Goal: Transaction & Acquisition: Subscribe to service/newsletter

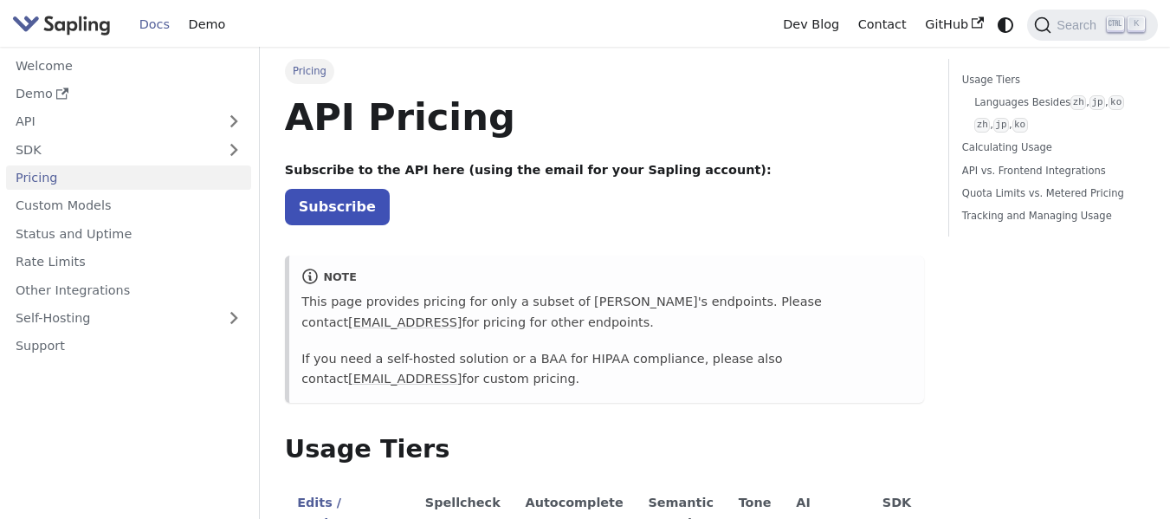
click at [200, 128] on link "API" at bounding box center [111, 121] width 210 height 25
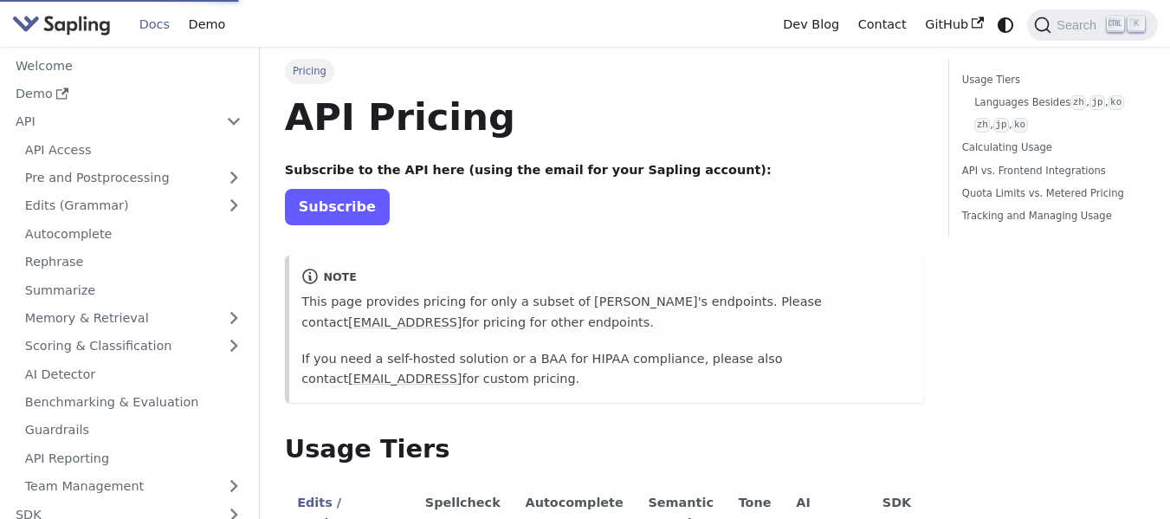
click at [341, 223] on link "Subscribe" at bounding box center [337, 207] width 105 height 36
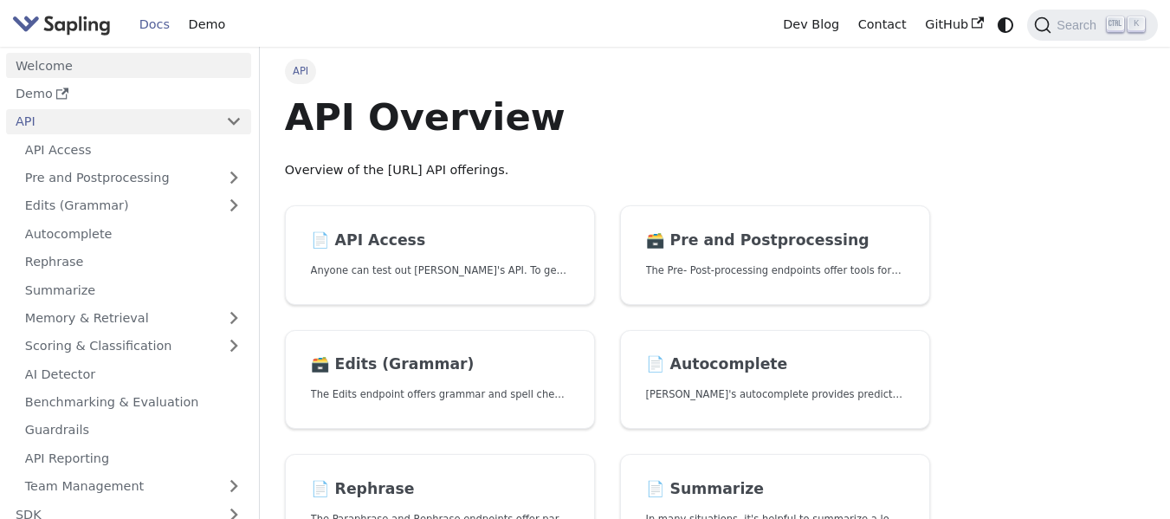
click at [55, 69] on link "Welcome" at bounding box center [128, 65] width 245 height 25
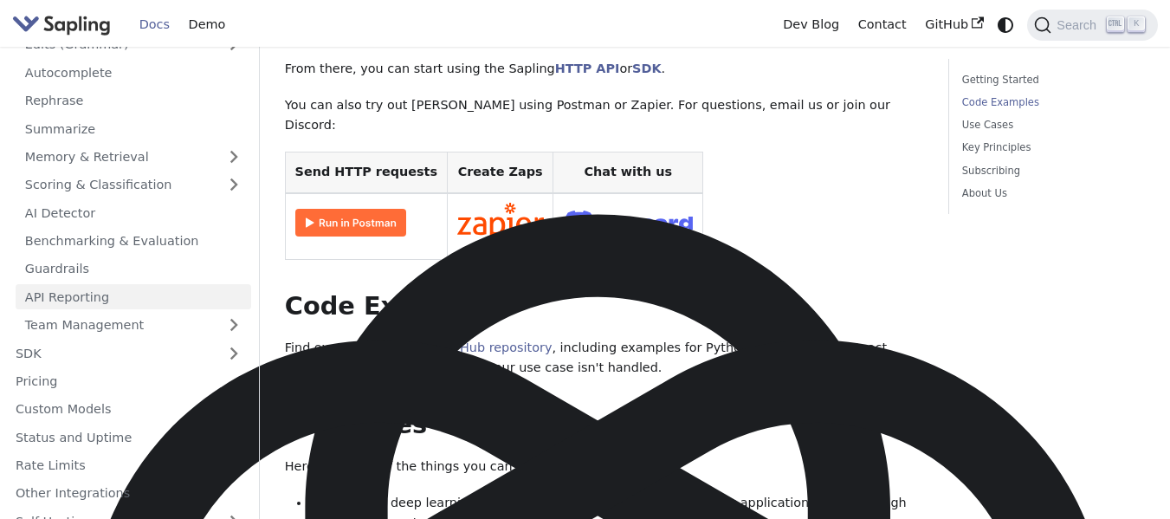
scroll to position [210, 0]
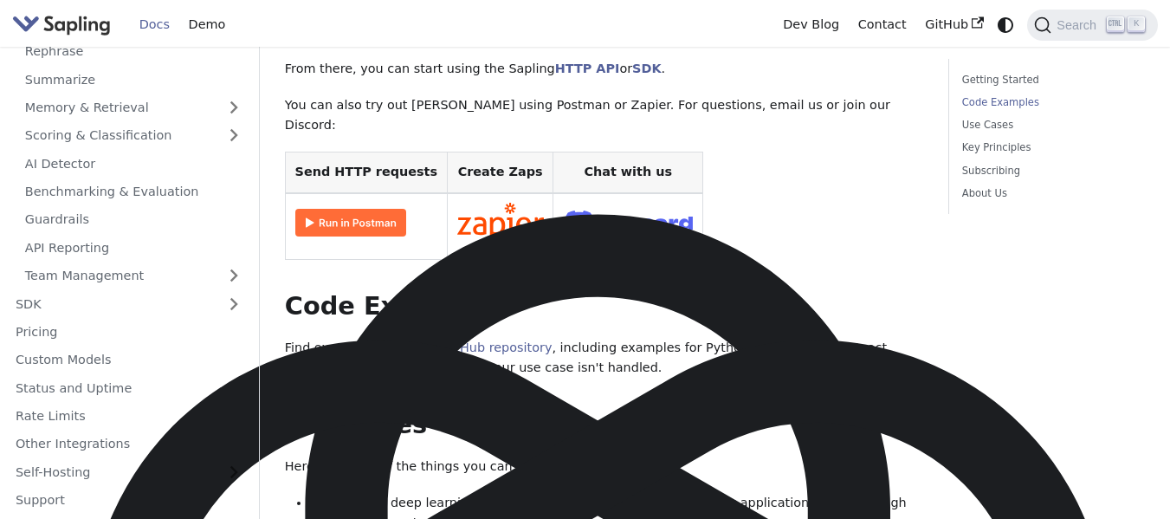
click at [107, 20] on img "Main" at bounding box center [61, 24] width 99 height 25
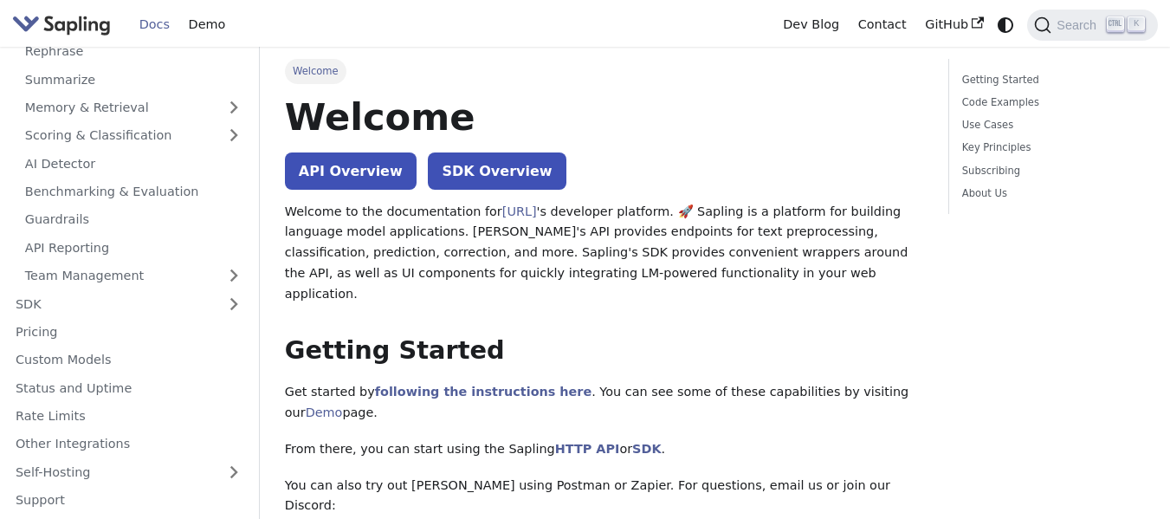
click at [107, 20] on img "Main" at bounding box center [61, 24] width 99 height 25
click at [1008, 28] on icon "Switch between dark and light mode (currently system mode)" at bounding box center [1005, 25] width 21 height 21
click at [1008, 28] on icon "Switch between dark and light mode (currently light mode)" at bounding box center [1005, 25] width 19 height 19
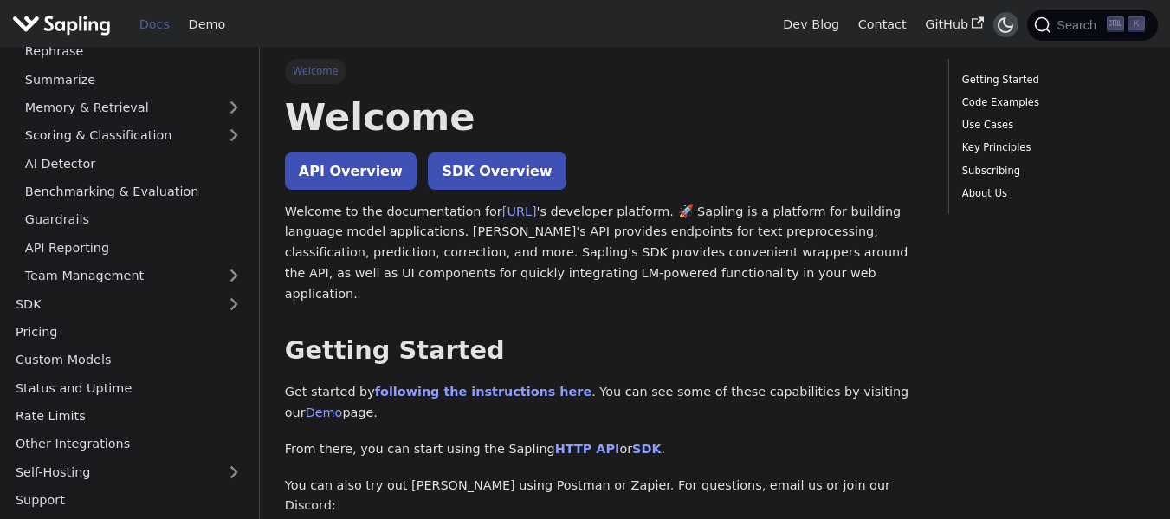
click at [1008, 28] on icon "Switch between dark and light mode (currently dark mode)" at bounding box center [1005, 25] width 21 height 21
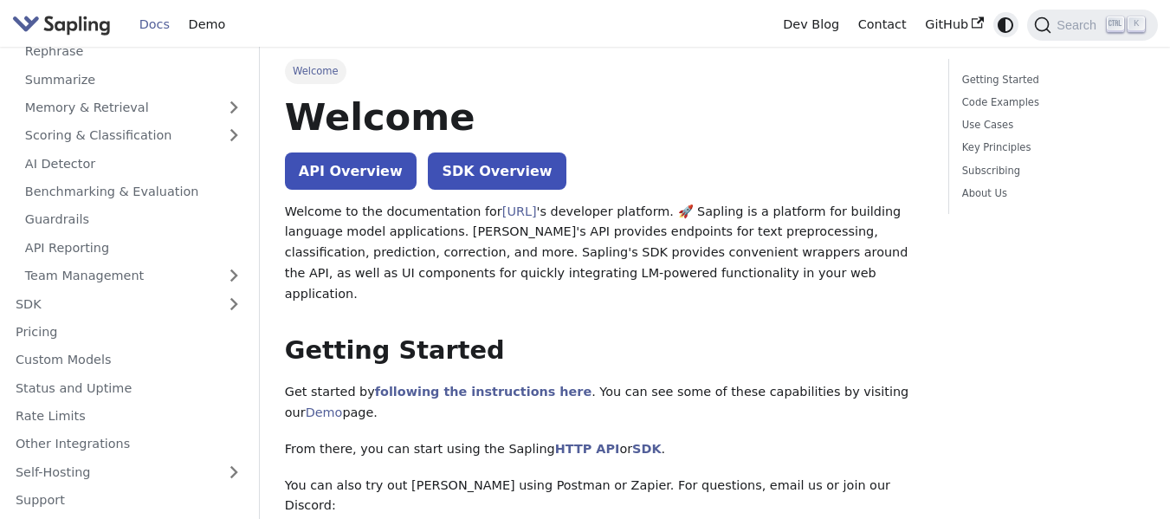
click at [1008, 28] on icon "Switch between dark and light mode (currently system mode)" at bounding box center [1005, 25] width 21 height 21
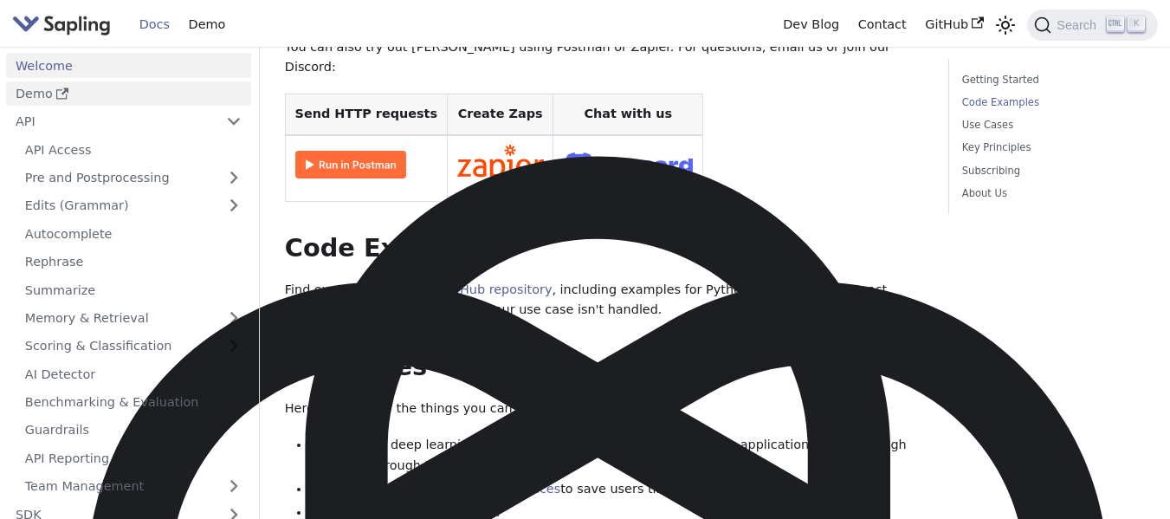
click at [48, 94] on link "Demo" at bounding box center [128, 93] width 245 height 25
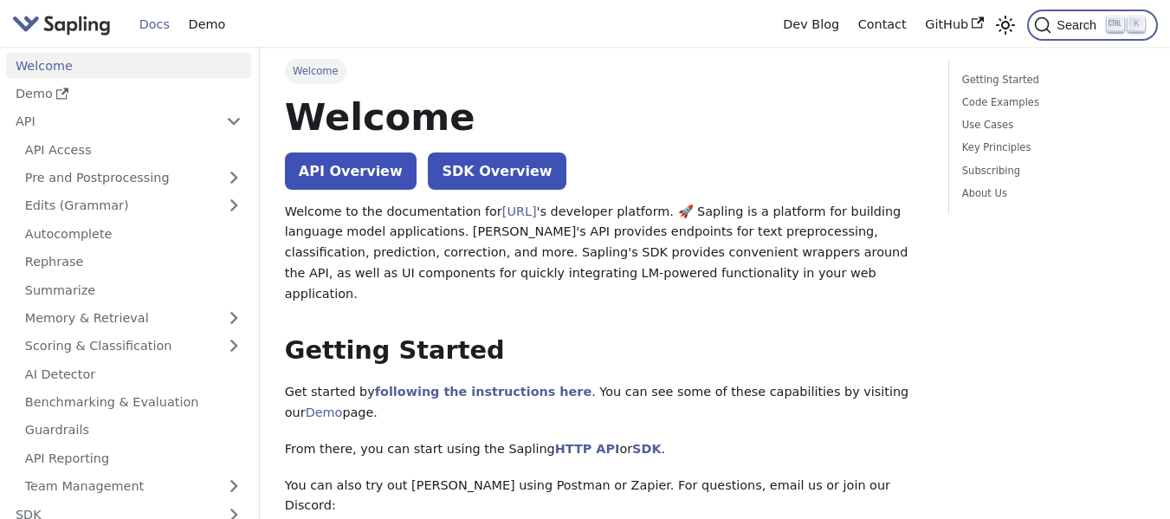
click at [1065, 26] on span "Search" at bounding box center [1078, 25] width 55 height 14
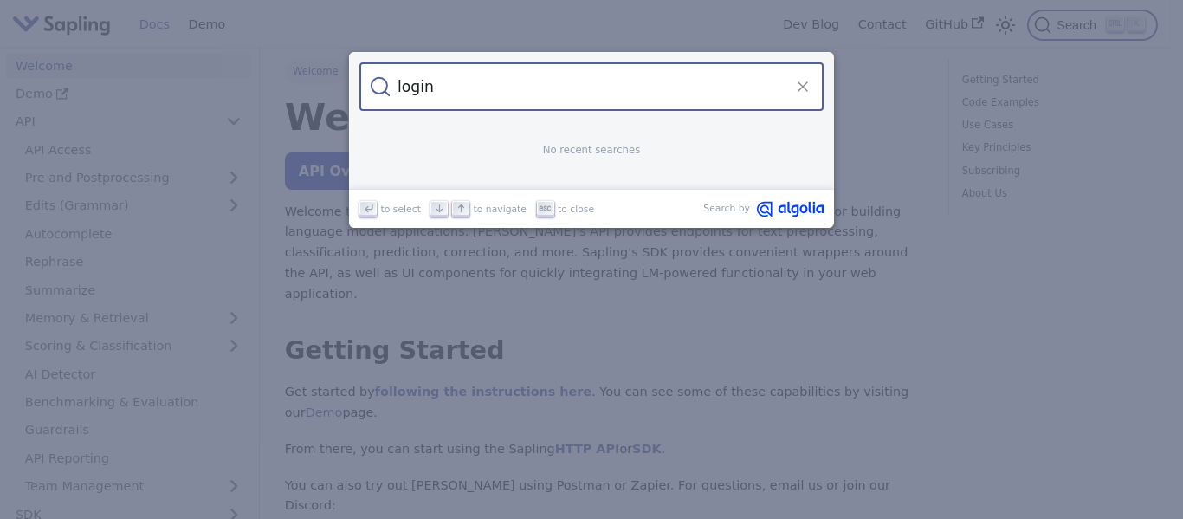
type input "login"
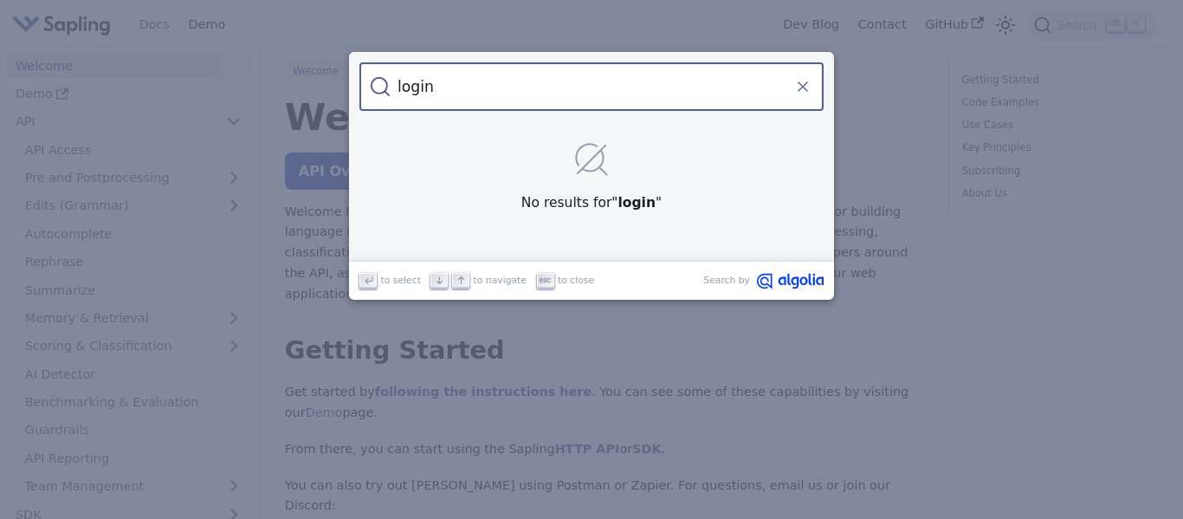
click at [803, 87] on icon "Clear the query" at bounding box center [802, 86] width 9 height 9
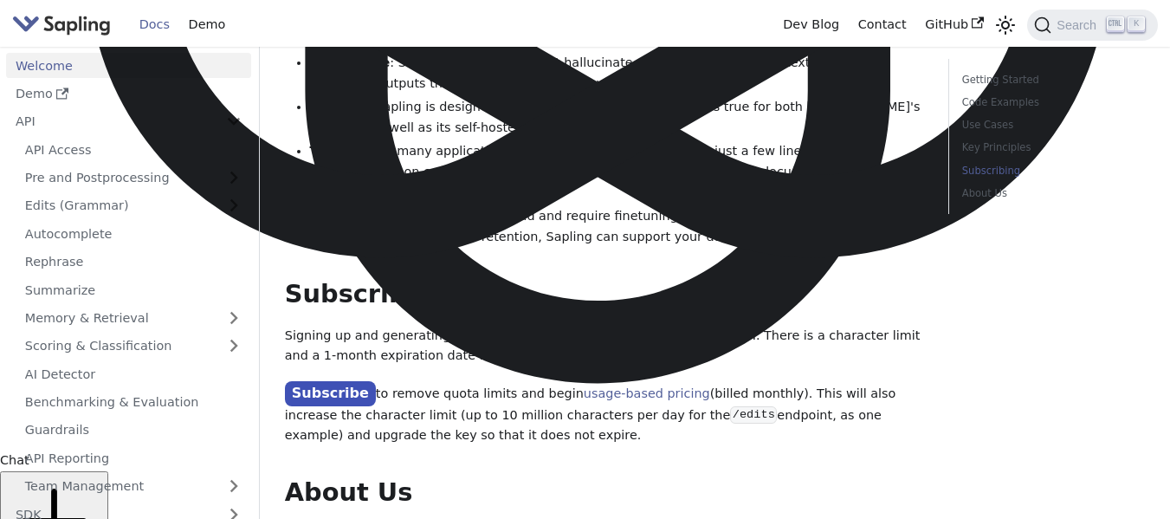
scroll to position [1300, 0]
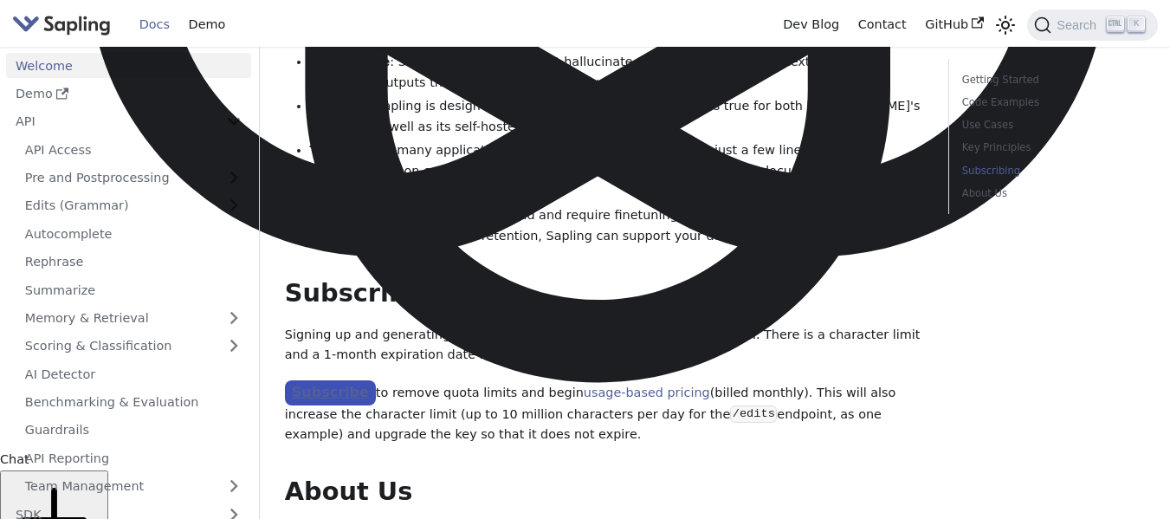
click at [347, 380] on link "Subscribe" at bounding box center [330, 392] width 91 height 25
